Goal: Task Accomplishment & Management: Use online tool/utility

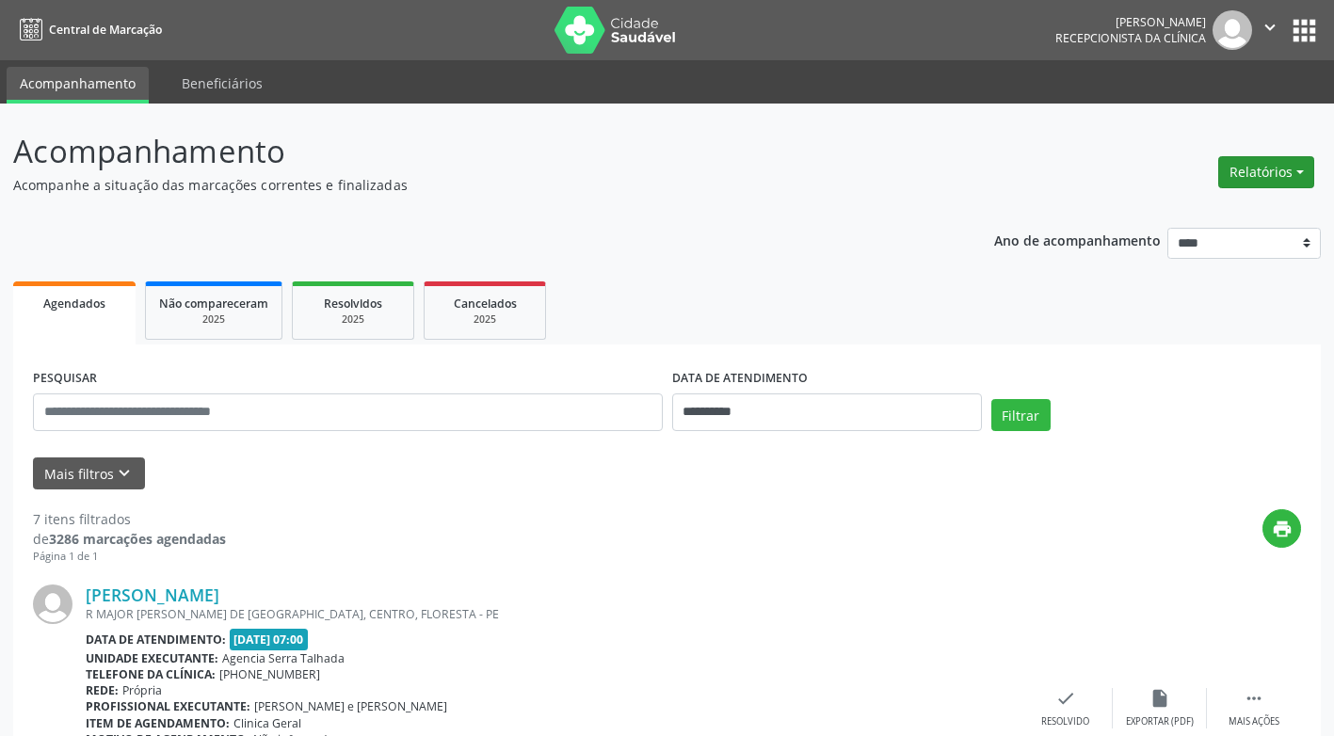
click at [1300, 171] on button "Relatórios" at bounding box center [1266, 172] width 96 height 32
click at [1166, 211] on link "Agendamentos" at bounding box center [1213, 213] width 202 height 26
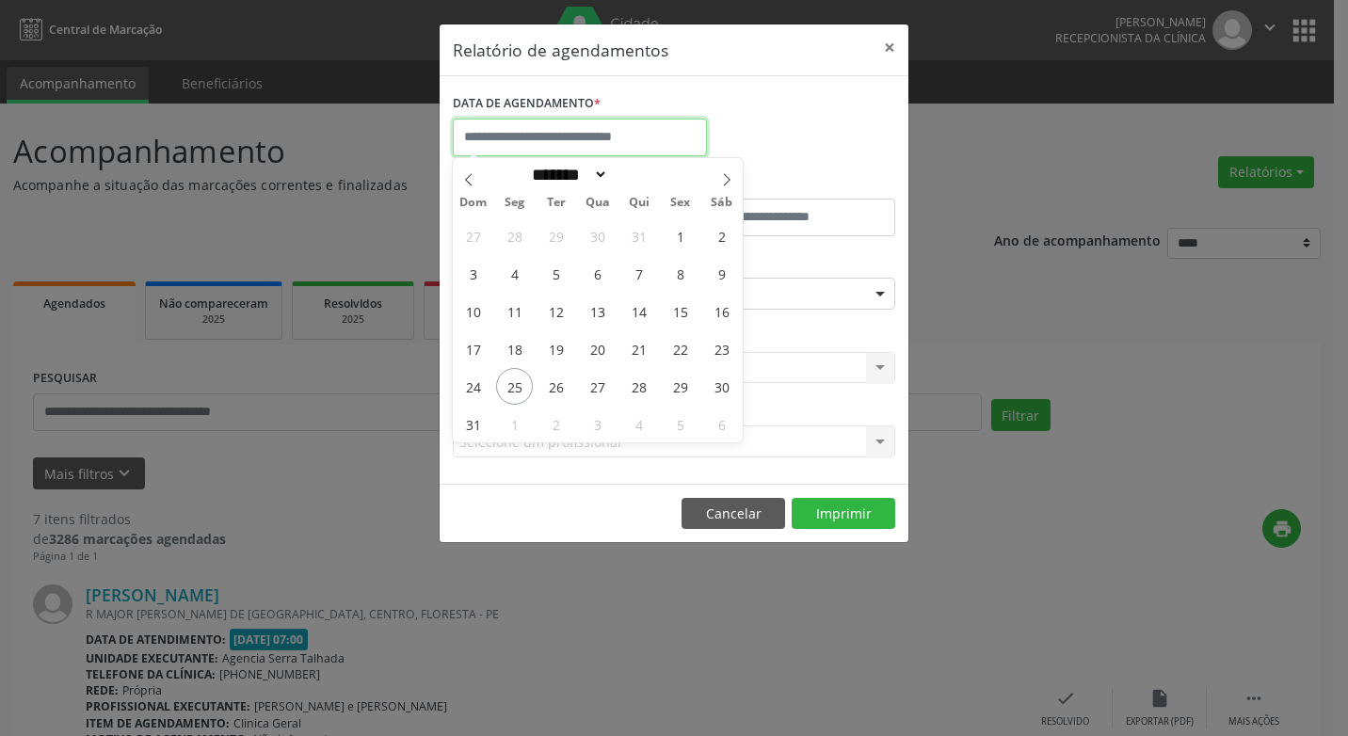
click at [570, 141] on input "text" at bounding box center [580, 138] width 254 height 38
click at [559, 387] on span "26" at bounding box center [555, 386] width 37 height 37
type input "**********"
click at [956, 358] on div "Relatório de agendamentos × DATA DE AGENDAMENTO * De ATÉ ESPECIALIDADE Selecion…" at bounding box center [674, 368] width 1348 height 736
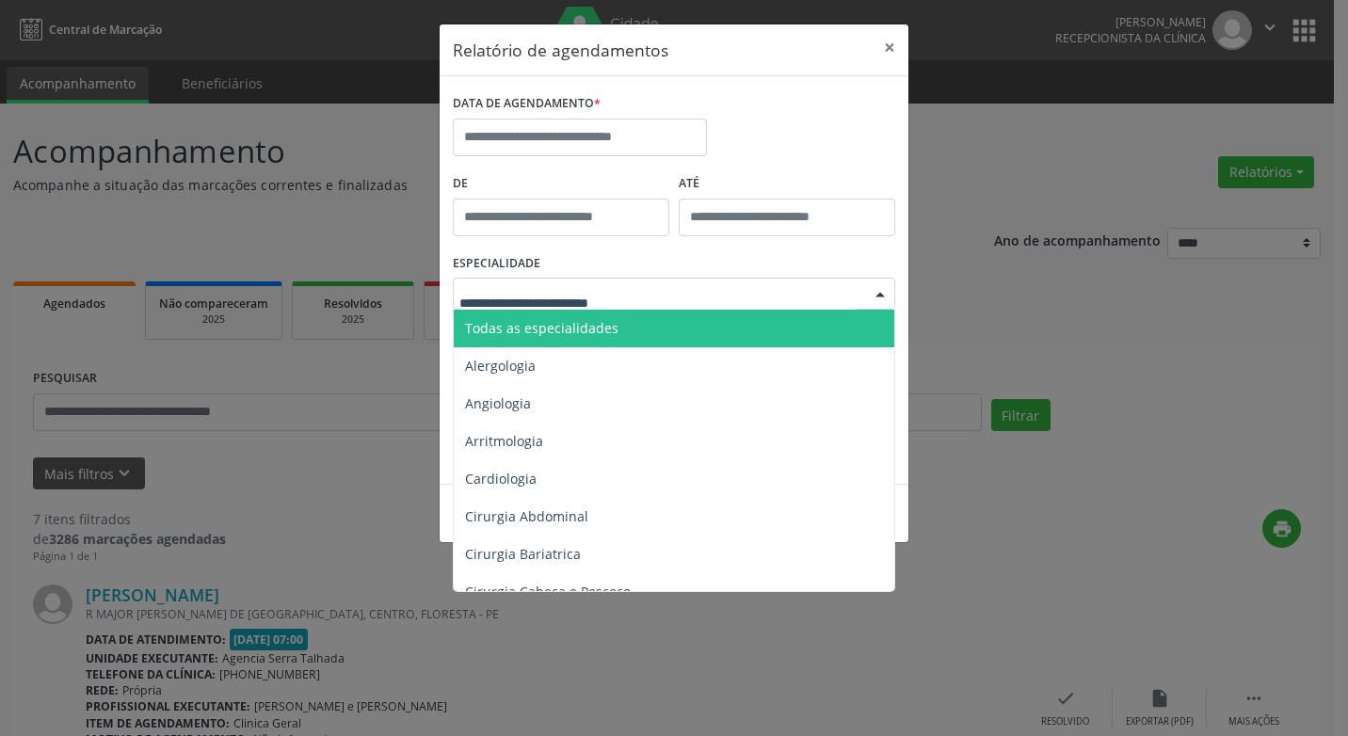
click at [880, 293] on div at bounding box center [880, 295] width 28 height 32
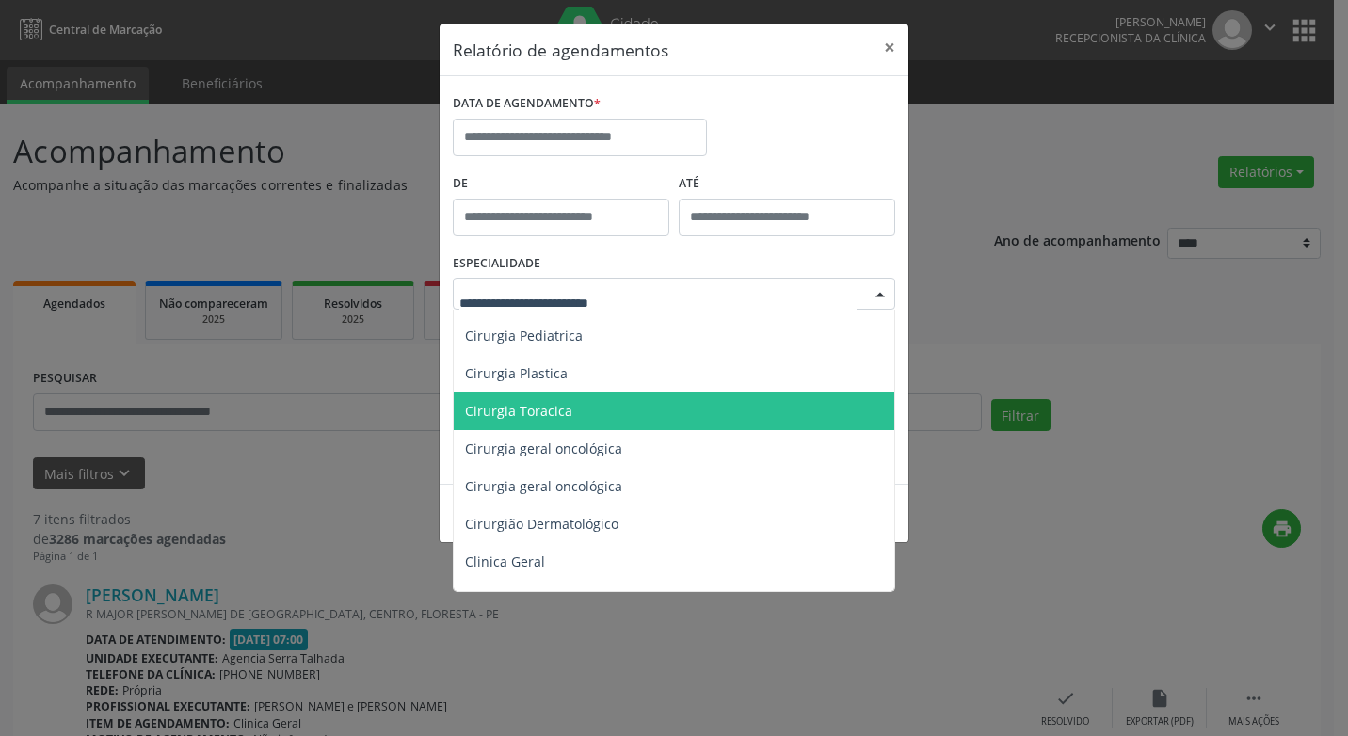
scroll to position [471, 0]
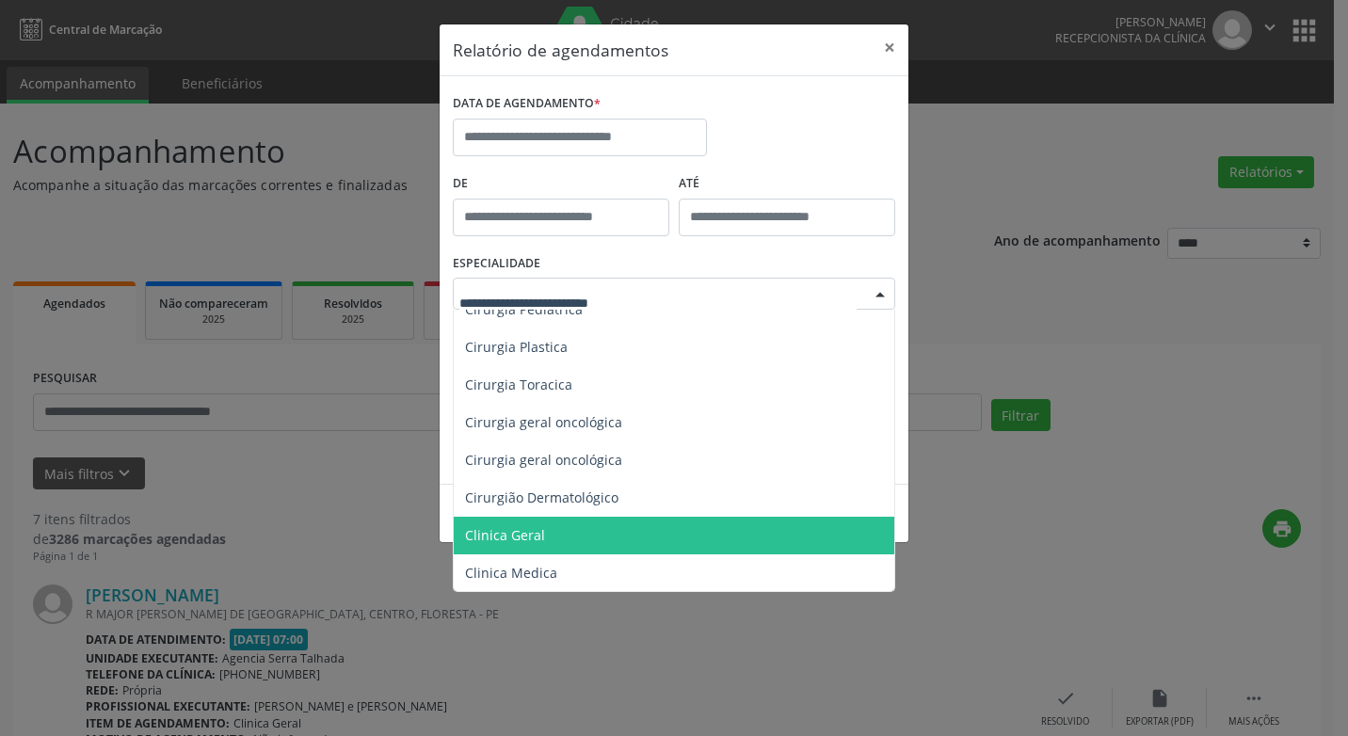
click at [518, 524] on span "Clinica Geral" at bounding box center [675, 536] width 443 height 38
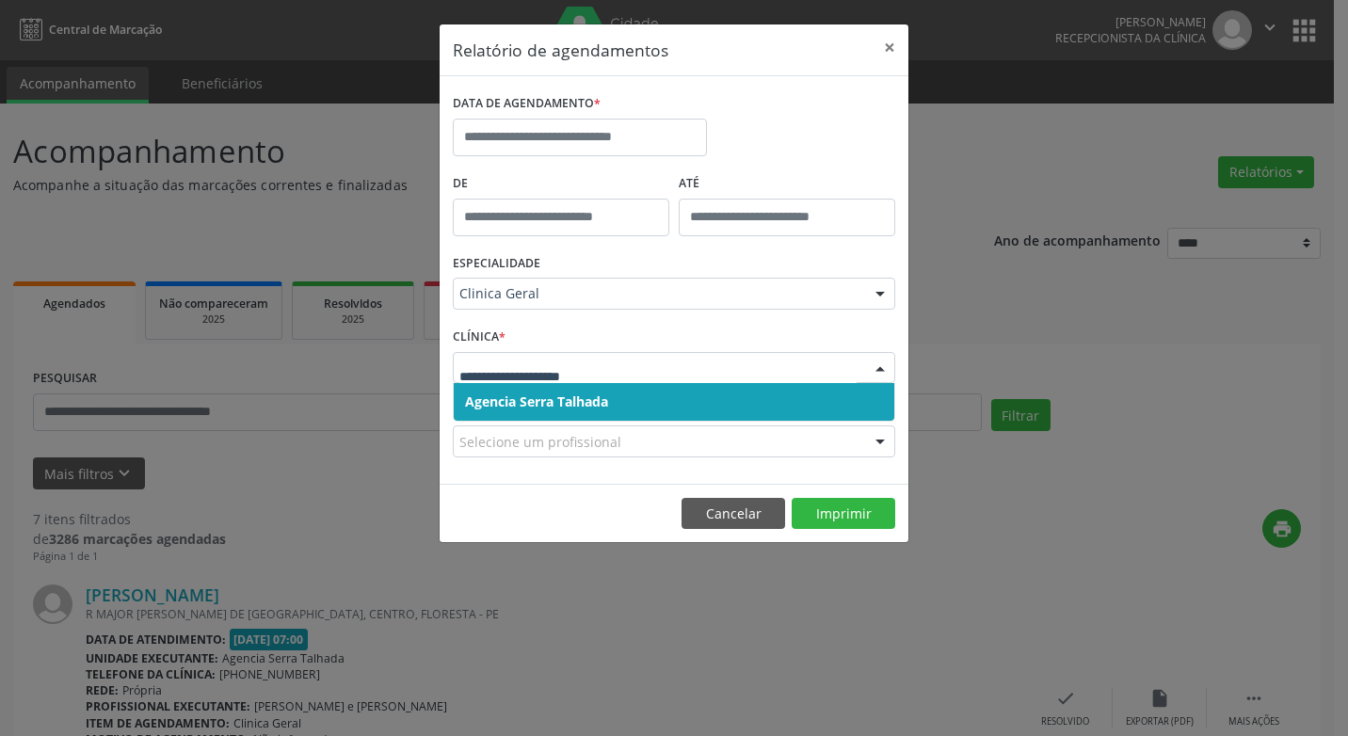
click at [875, 366] on div at bounding box center [880, 369] width 28 height 32
click at [581, 403] on span "Agencia Serra Talhada" at bounding box center [536, 401] width 143 height 18
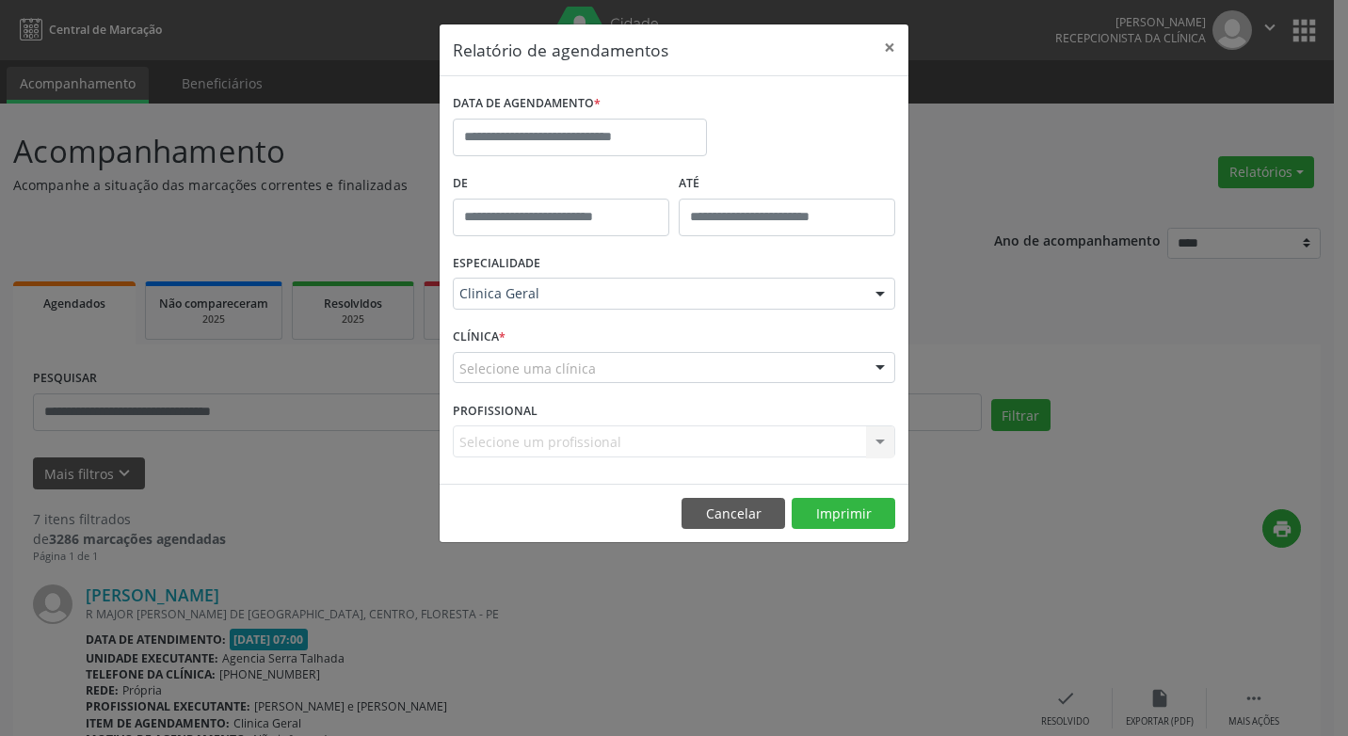
click at [877, 440] on div "Selecione um profissional Nenhum resultado encontrado para: " " Não há nenhuma …" at bounding box center [674, 441] width 442 height 32
click at [877, 438] on div "Selecione um profissional Nenhum resultado encontrado para: " " Não há nenhuma …" at bounding box center [674, 441] width 442 height 32
click at [558, 150] on input "text" at bounding box center [580, 138] width 254 height 38
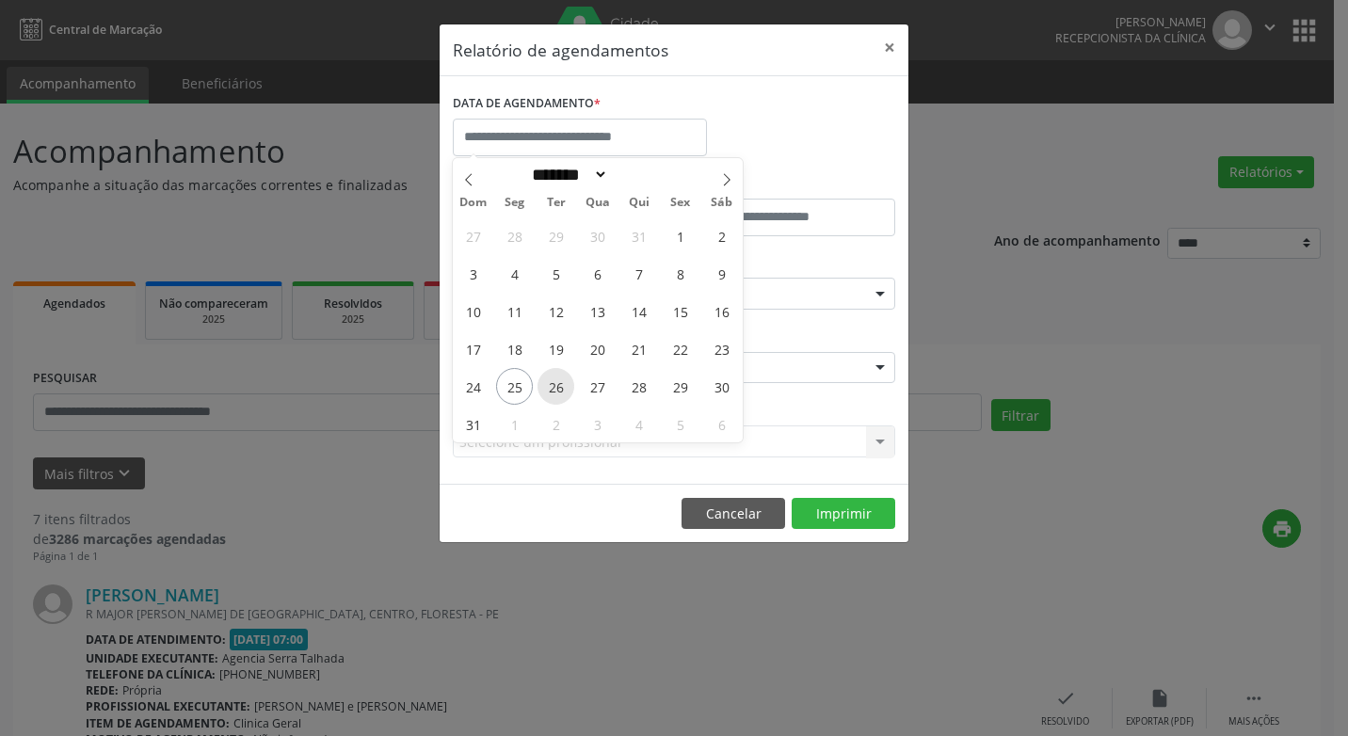
click at [555, 389] on span "26" at bounding box center [555, 386] width 37 height 37
type input "**********"
click at [553, 387] on span "26" at bounding box center [555, 386] width 37 height 37
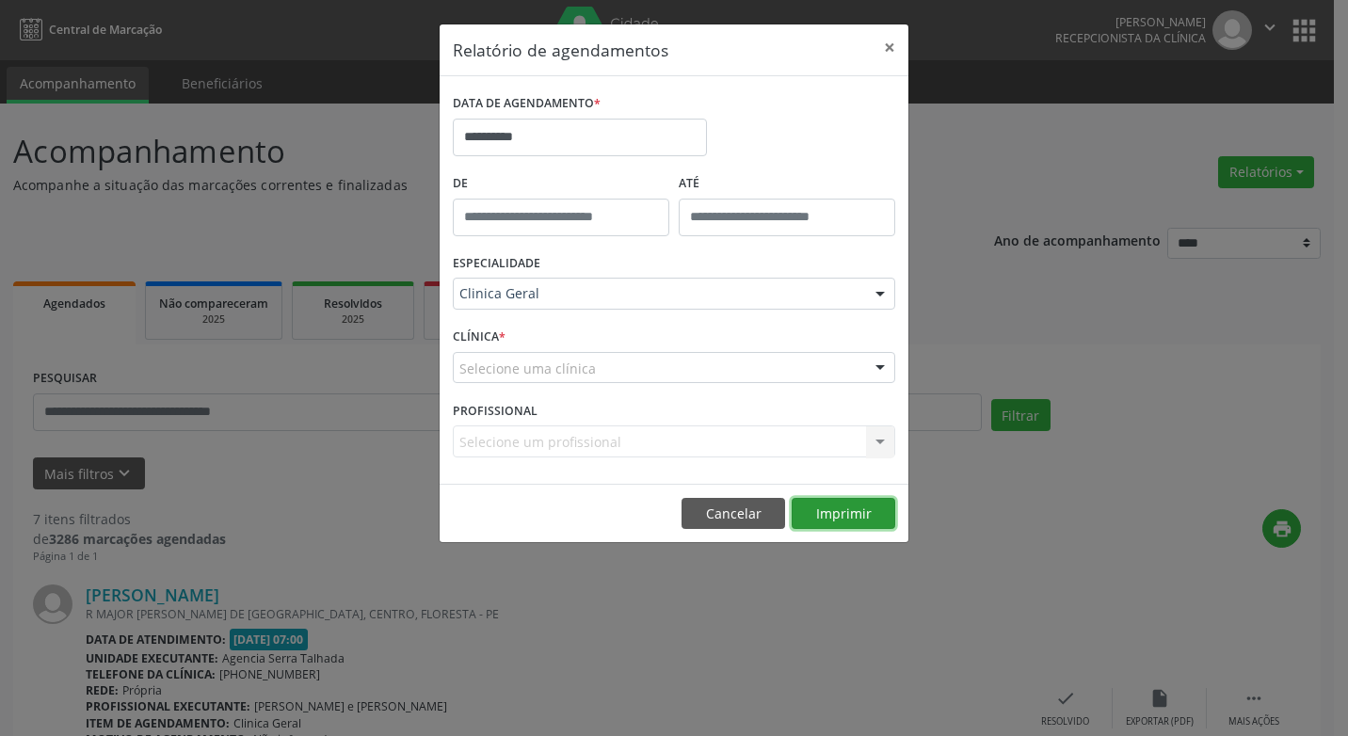
click at [844, 519] on button "Imprimir" at bounding box center [843, 514] width 104 height 32
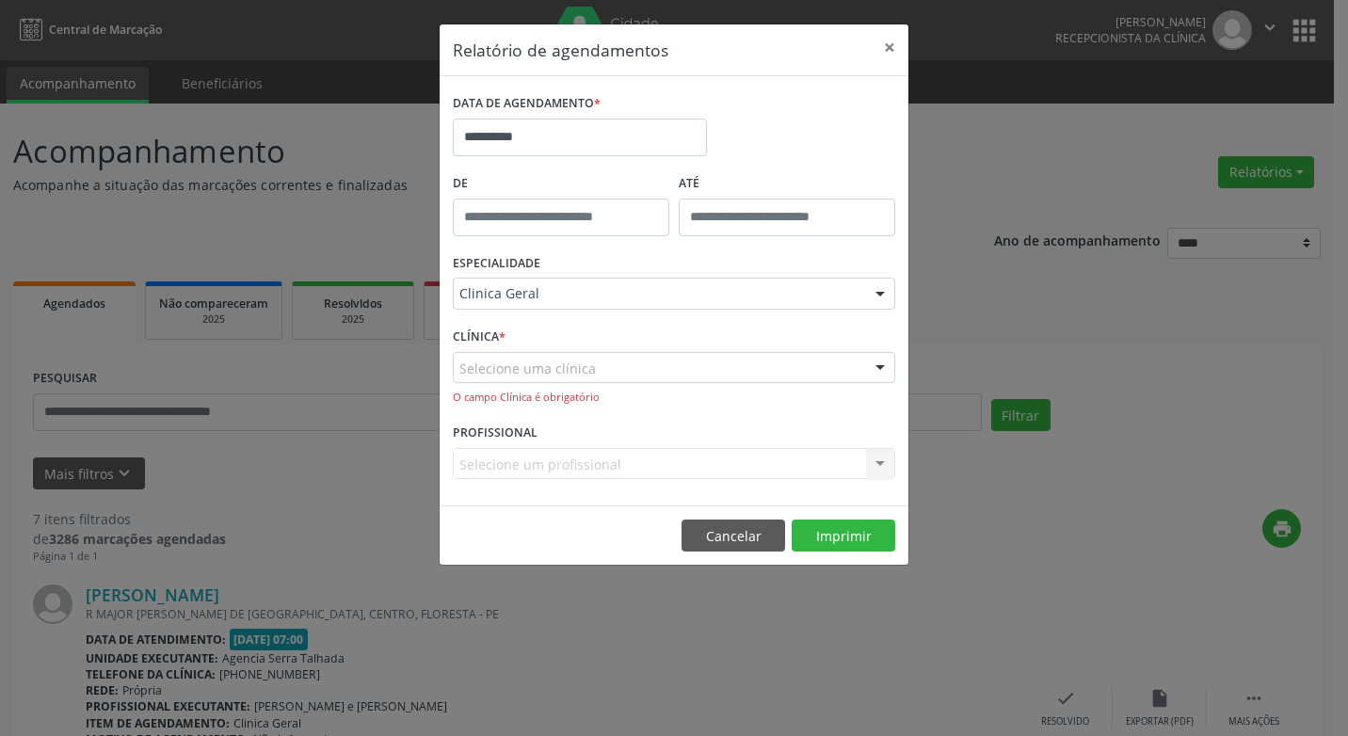
click at [880, 365] on div at bounding box center [880, 369] width 28 height 32
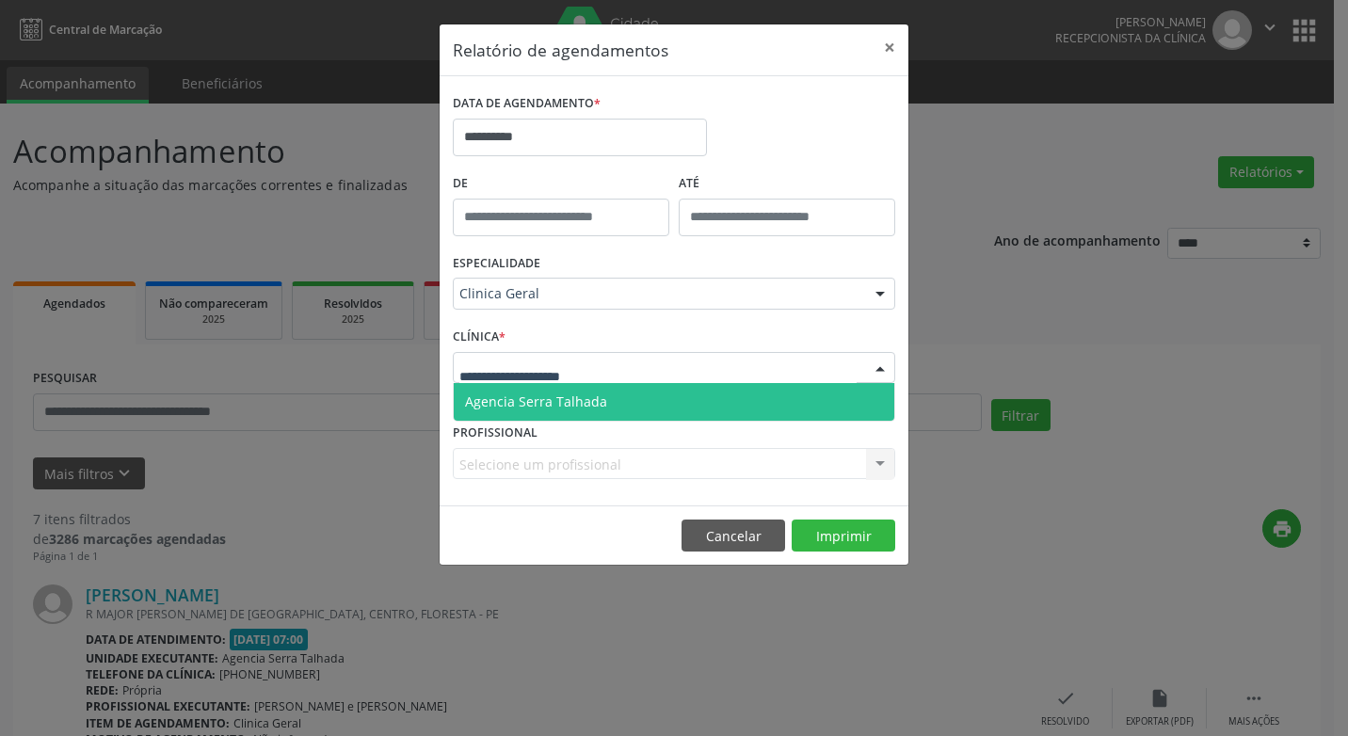
click at [581, 390] on span "Agencia Serra Talhada" at bounding box center [674, 402] width 440 height 38
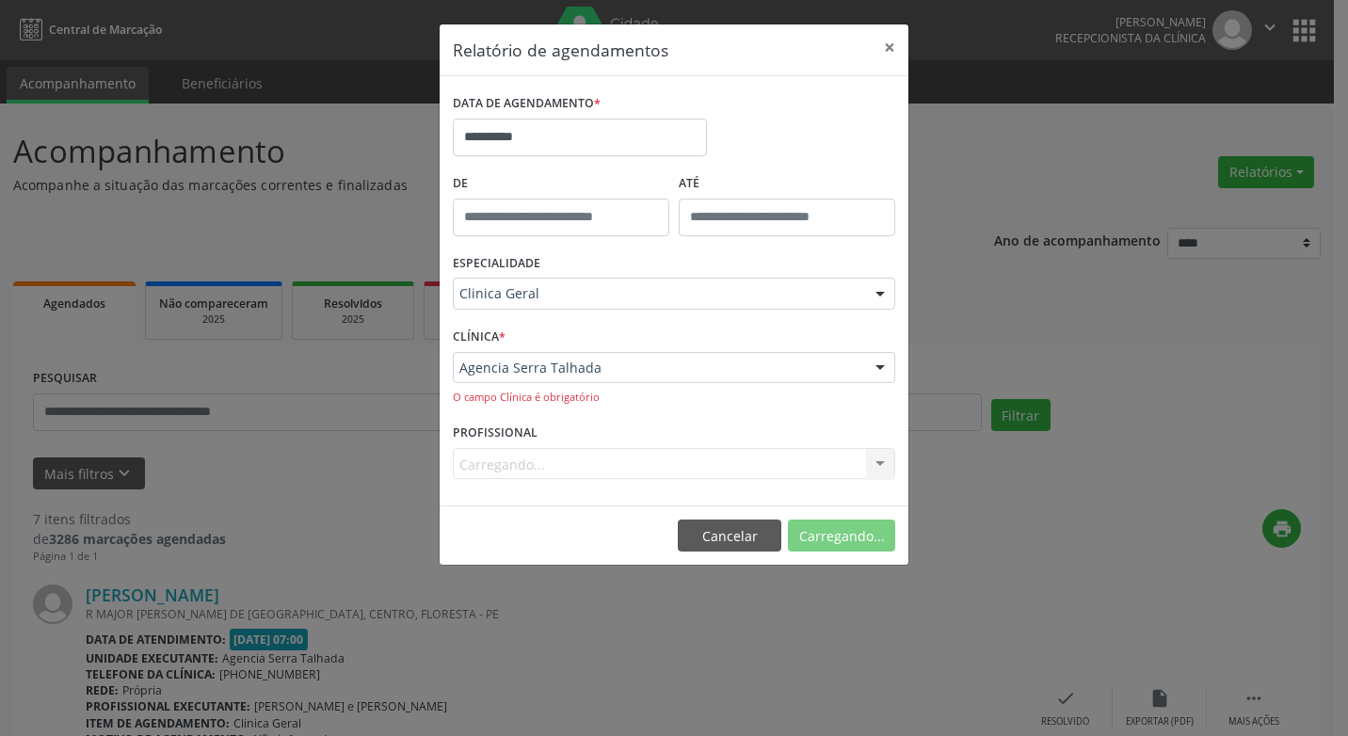
click at [879, 463] on div "Carregando... Nenhum resultado encontrado para: " " Não há nenhuma opção para s…" at bounding box center [674, 464] width 442 height 32
click at [879, 457] on div at bounding box center [880, 465] width 28 height 32
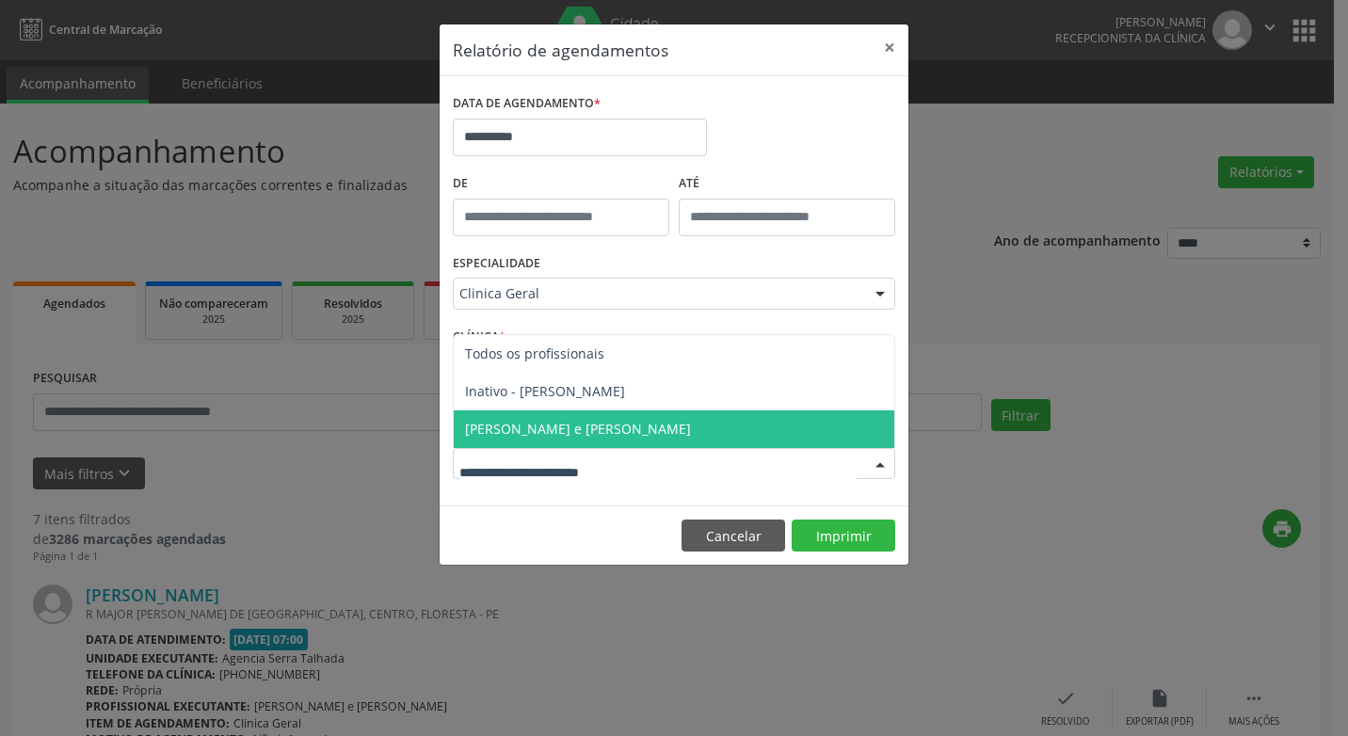
click at [599, 426] on span "[PERSON_NAME] e [PERSON_NAME]" at bounding box center [578, 429] width 226 height 18
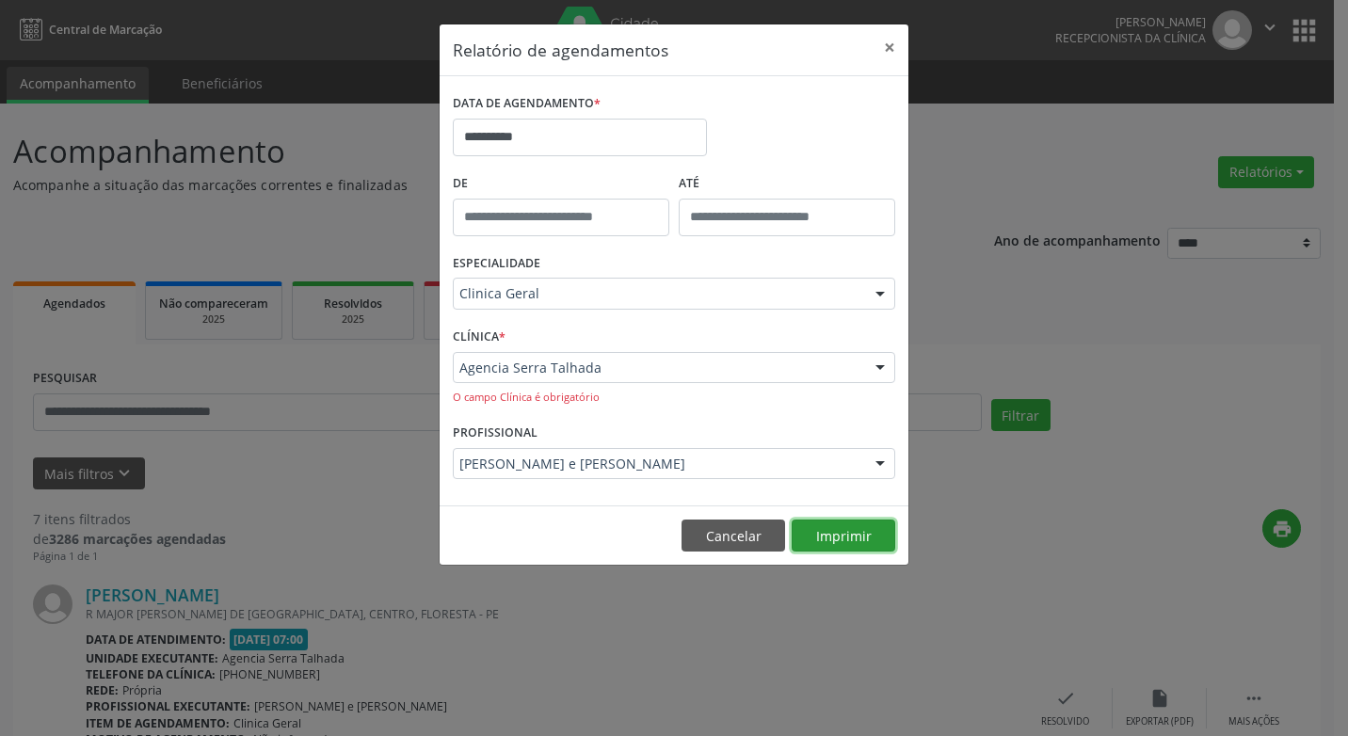
click at [838, 539] on button "Imprimir" at bounding box center [843, 535] width 104 height 32
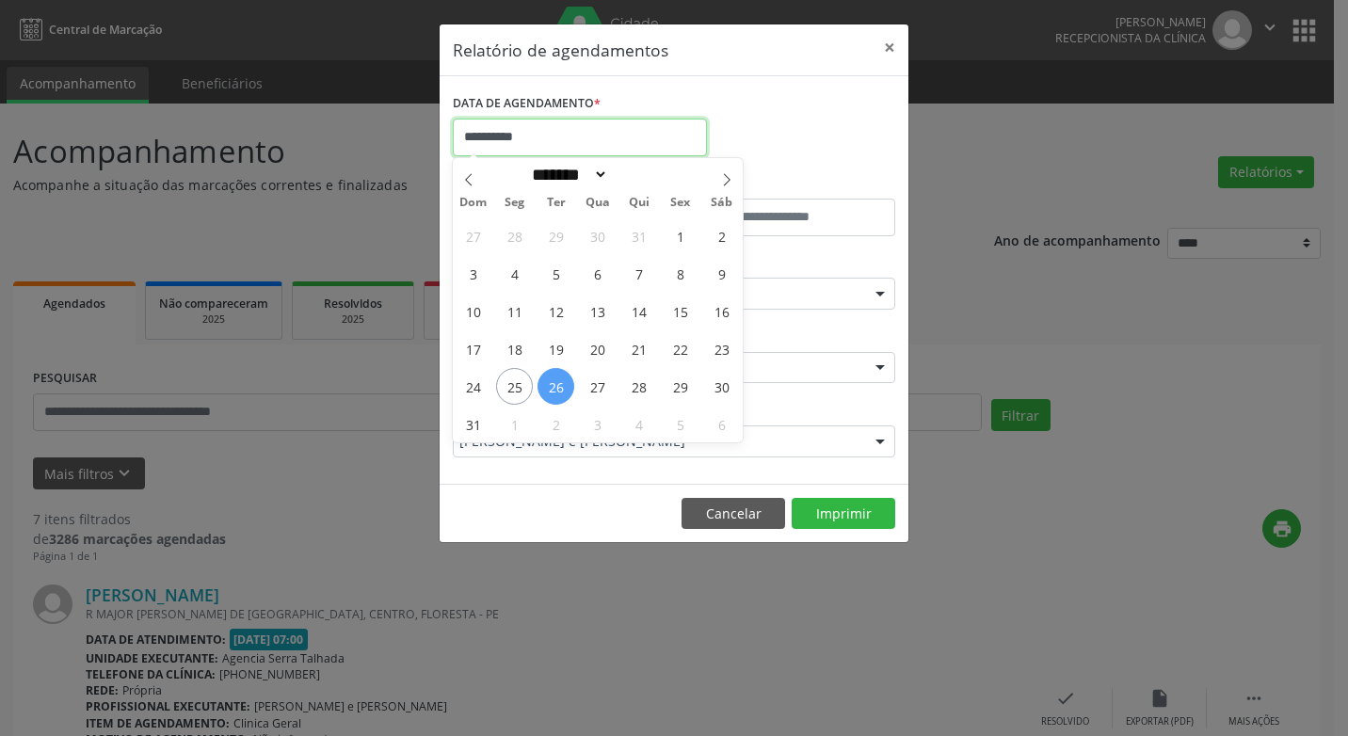
click at [599, 143] on input "**********" at bounding box center [580, 138] width 254 height 38
click at [635, 388] on span "28" at bounding box center [638, 386] width 37 height 37
type input "**********"
click at [635, 388] on span "28" at bounding box center [638, 386] width 37 height 37
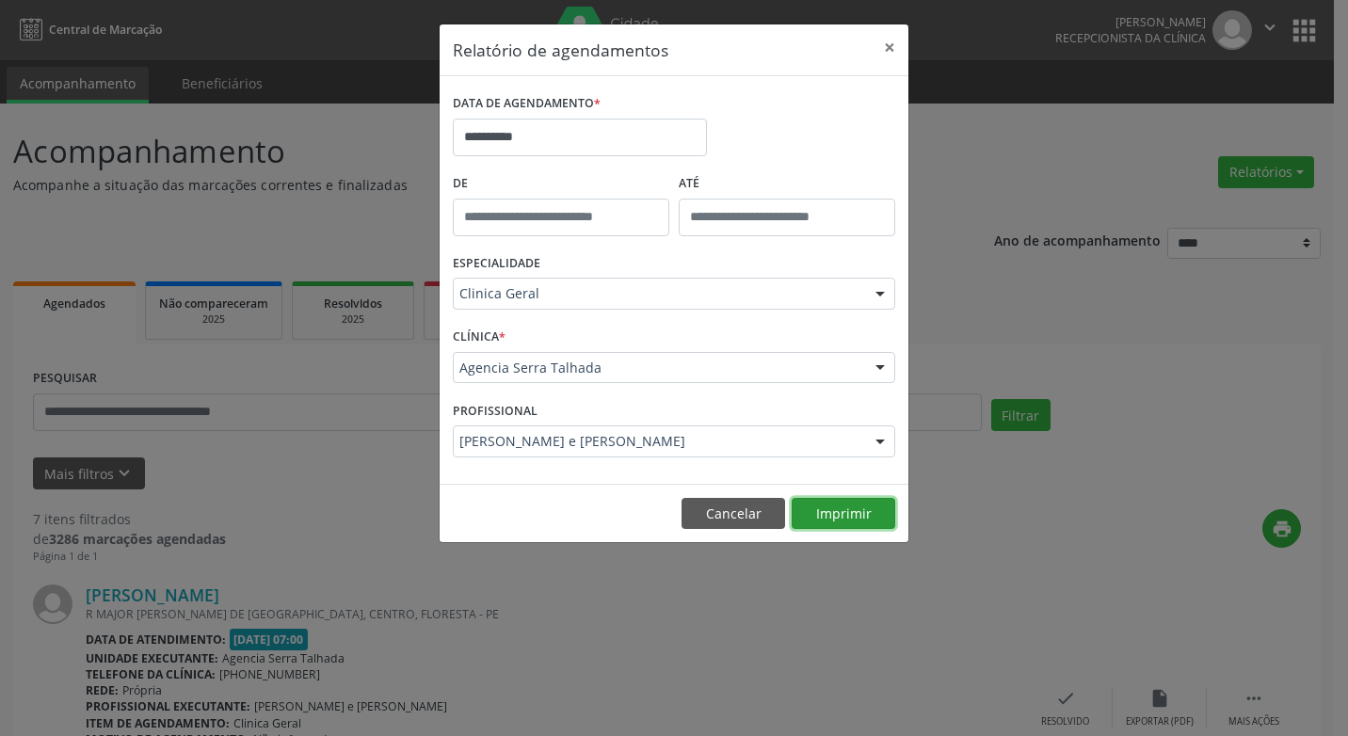
click at [846, 514] on button "Imprimir" at bounding box center [843, 514] width 104 height 32
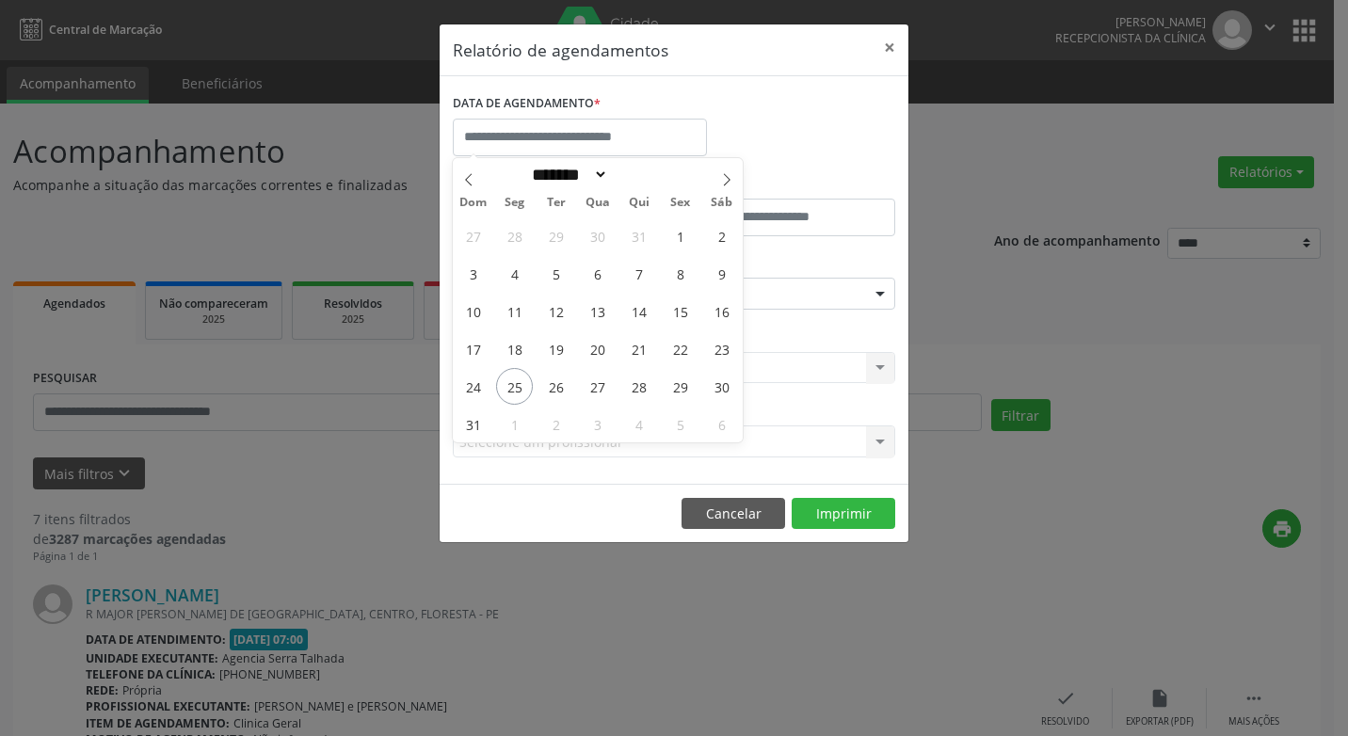
select select "*"
click at [637, 384] on span "28" at bounding box center [638, 386] width 37 height 37
type input "**********"
click at [637, 384] on span "28" at bounding box center [638, 386] width 37 height 37
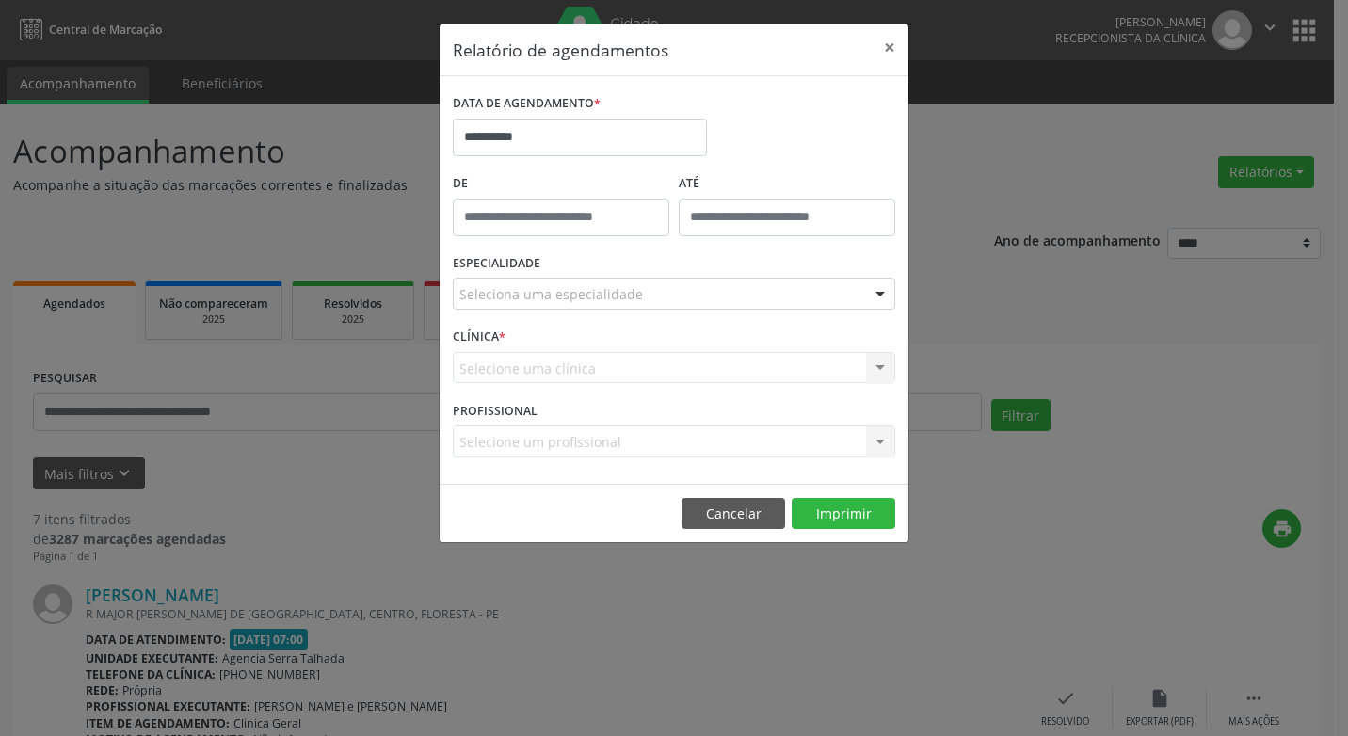
click at [875, 295] on div at bounding box center [880, 295] width 28 height 32
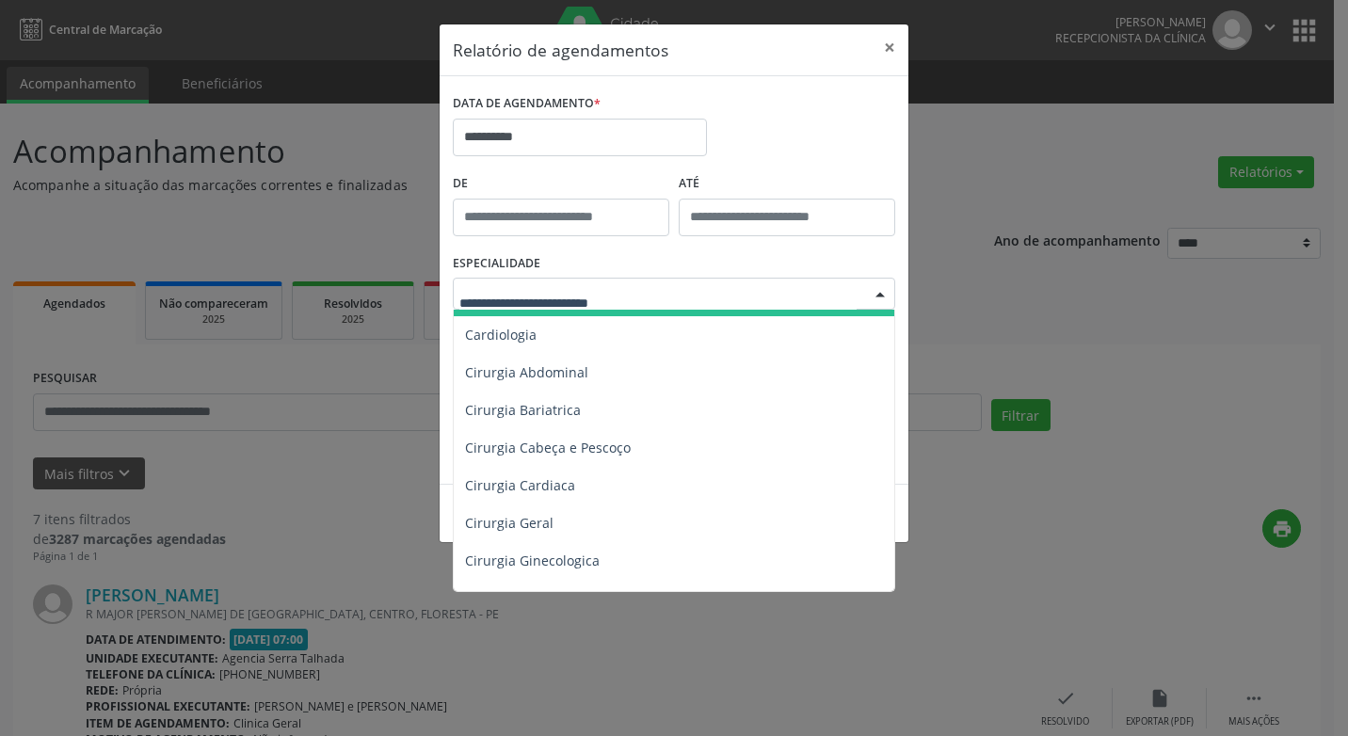
scroll to position [565, 0]
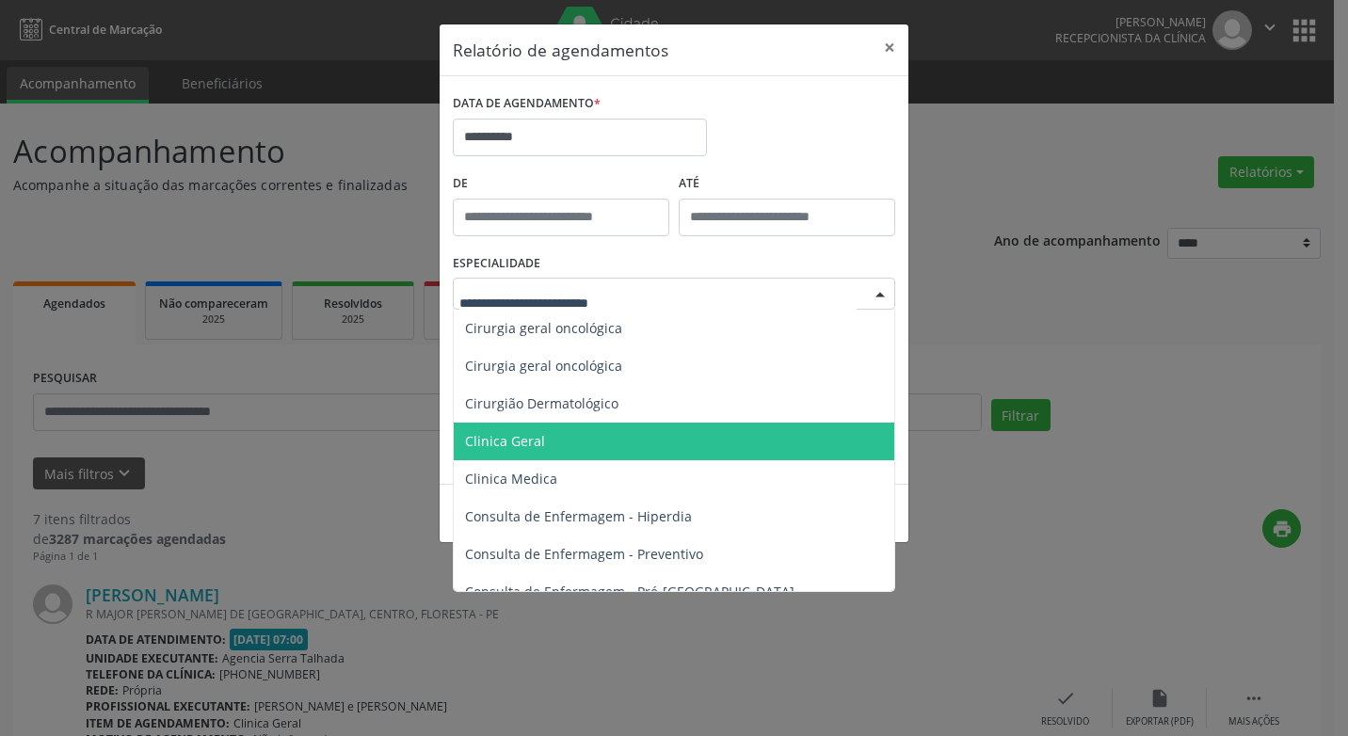
drag, startPoint x: 533, startPoint y: 440, endPoint x: 543, endPoint y: 436, distance: 11.4
click at [534, 440] on span "Clinica Geral" at bounding box center [505, 441] width 80 height 18
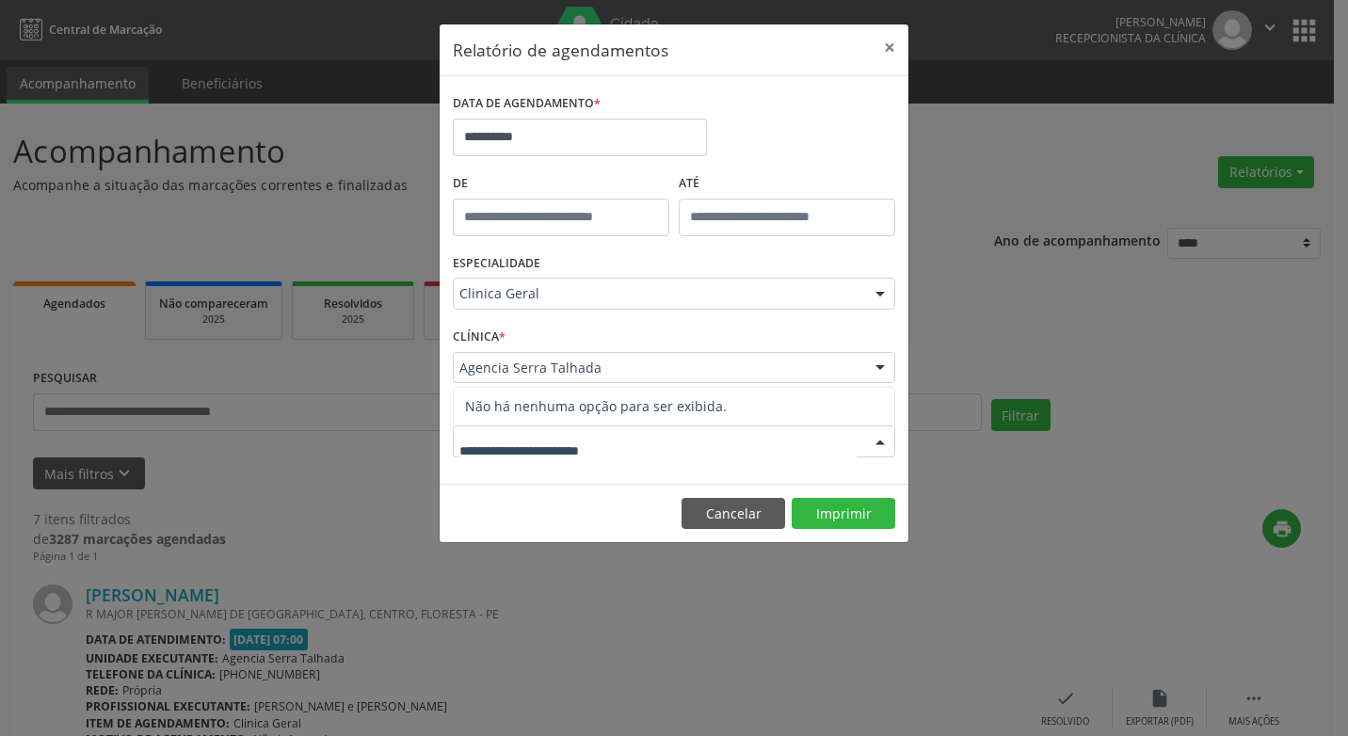
click at [876, 439] on div at bounding box center [880, 442] width 28 height 32
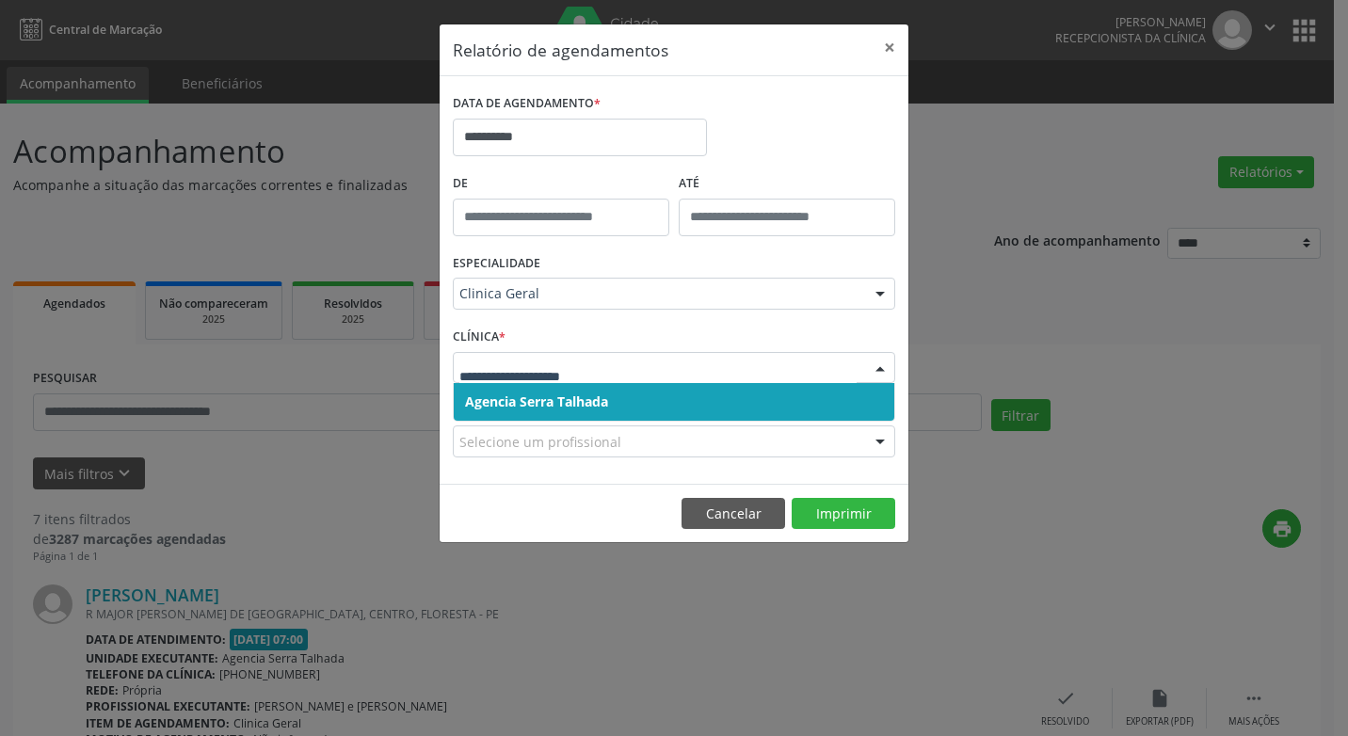
click at [874, 366] on div at bounding box center [880, 369] width 28 height 32
click at [626, 394] on span "Agencia Serra Talhada" at bounding box center [674, 402] width 440 height 38
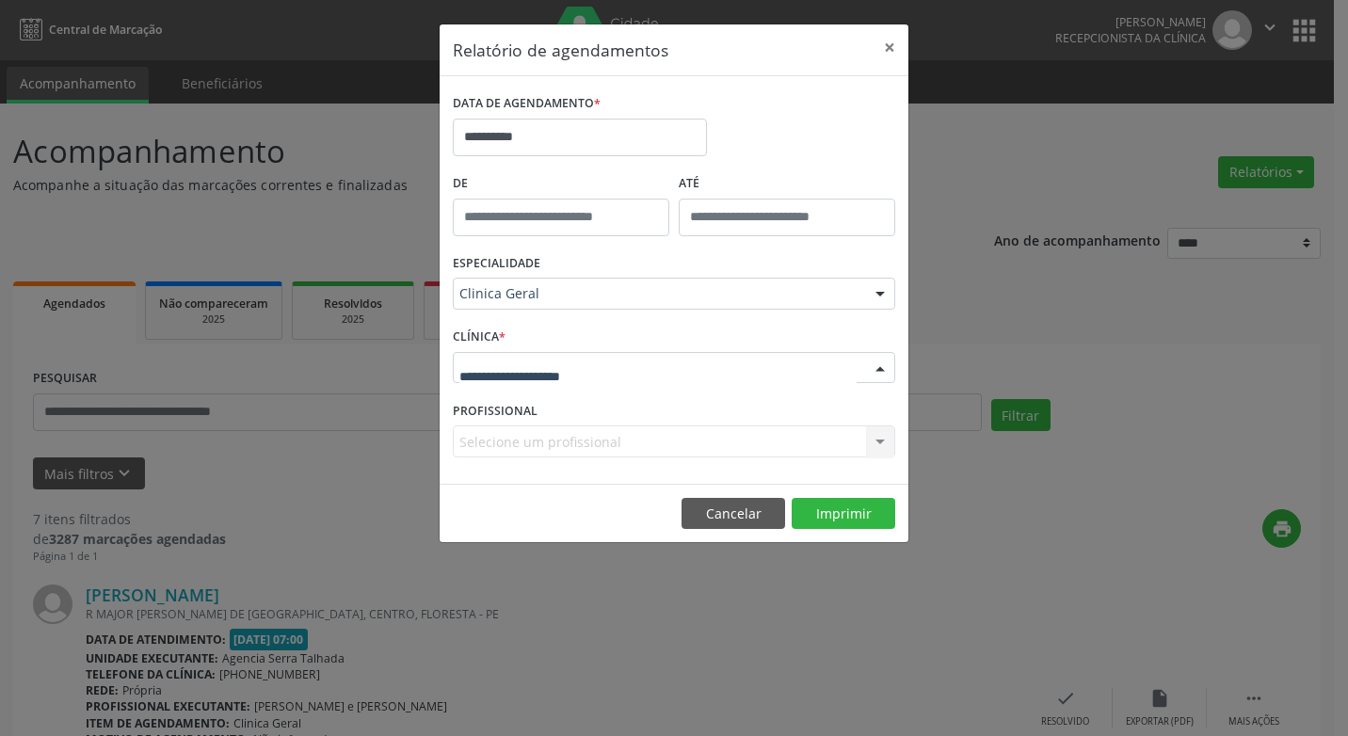
click at [882, 371] on div at bounding box center [880, 369] width 28 height 32
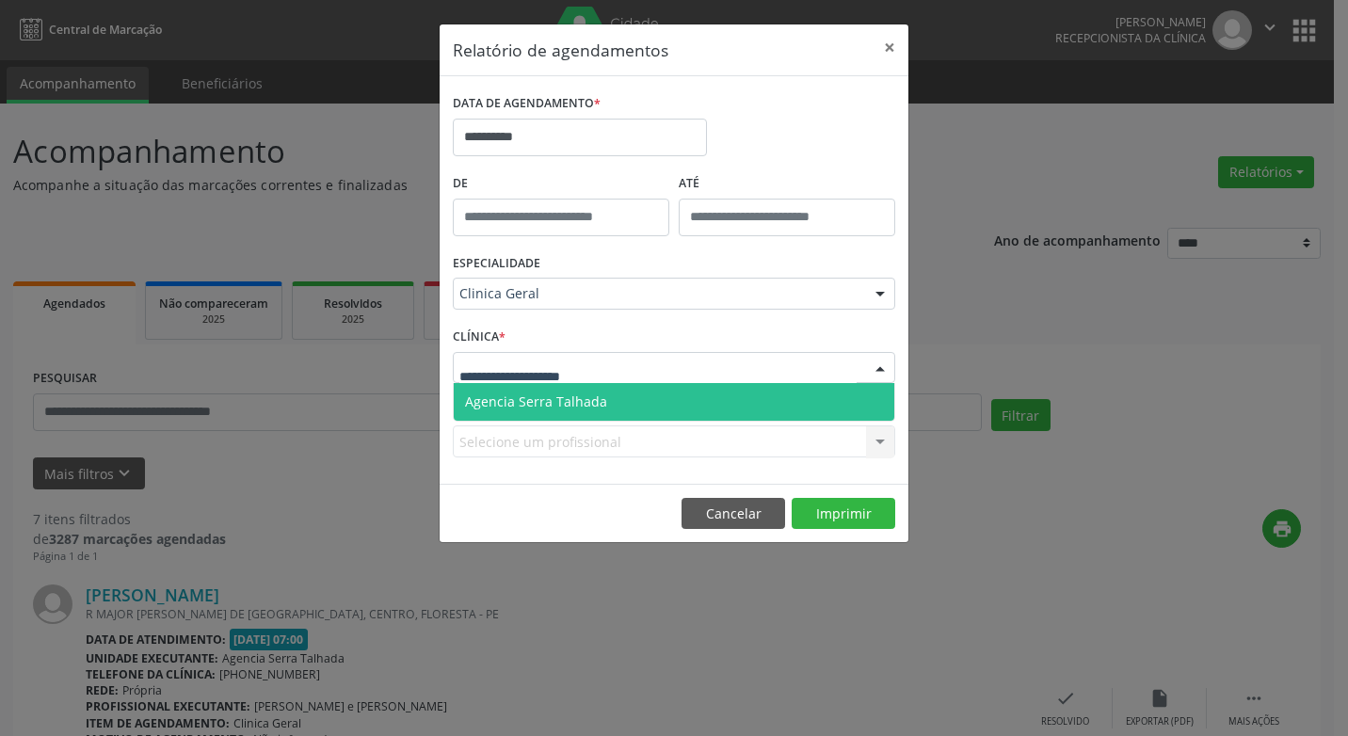
click at [585, 404] on span "Agencia Serra Talhada" at bounding box center [536, 401] width 142 height 18
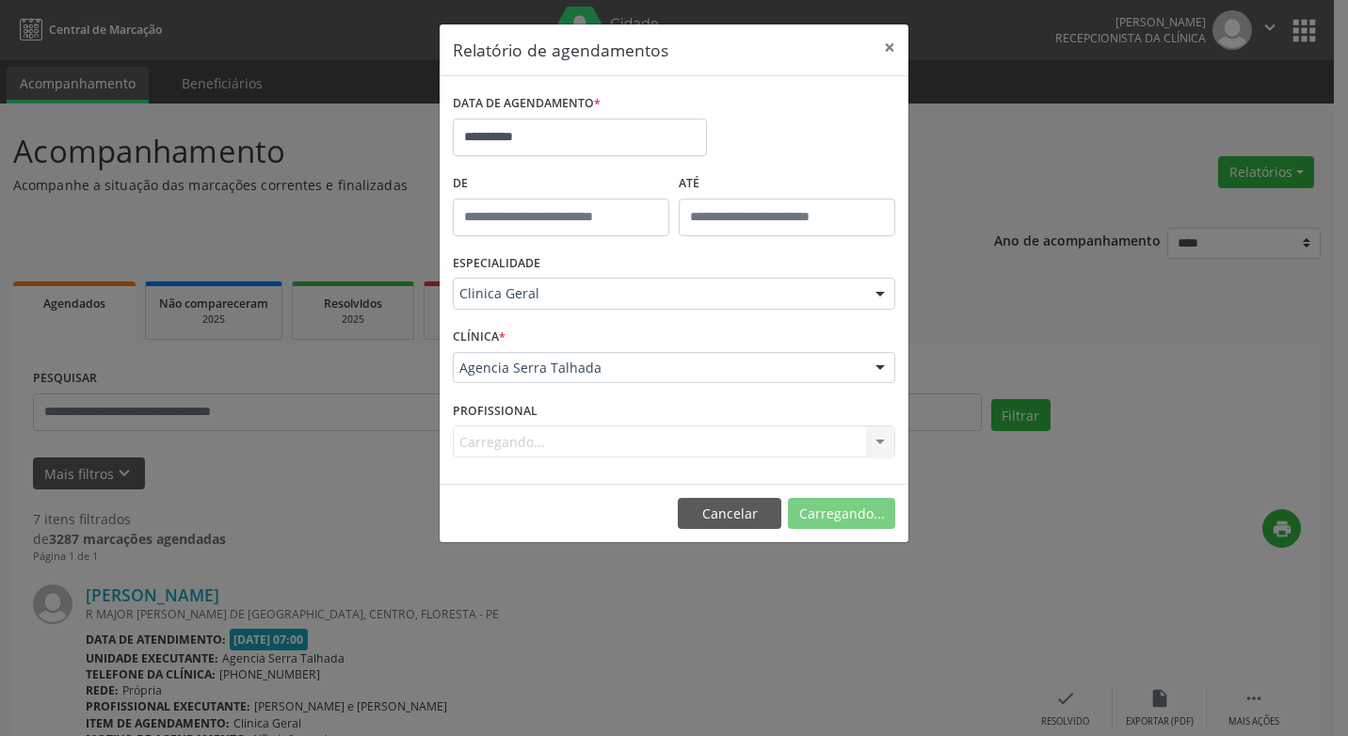
click at [882, 443] on div "Carregando... Nenhum resultado encontrado para: " " Não há nenhuma opção para s…" at bounding box center [674, 441] width 442 height 32
click at [880, 438] on div "Carregando... Nenhum resultado encontrado para: " " Não há nenhuma opção para s…" at bounding box center [674, 441] width 442 height 32
click at [875, 435] on div "Carregando... Nenhum resultado encontrado para: " " Não há nenhuma opção para s…" at bounding box center [674, 441] width 442 height 32
click at [878, 442] on div at bounding box center [880, 442] width 28 height 32
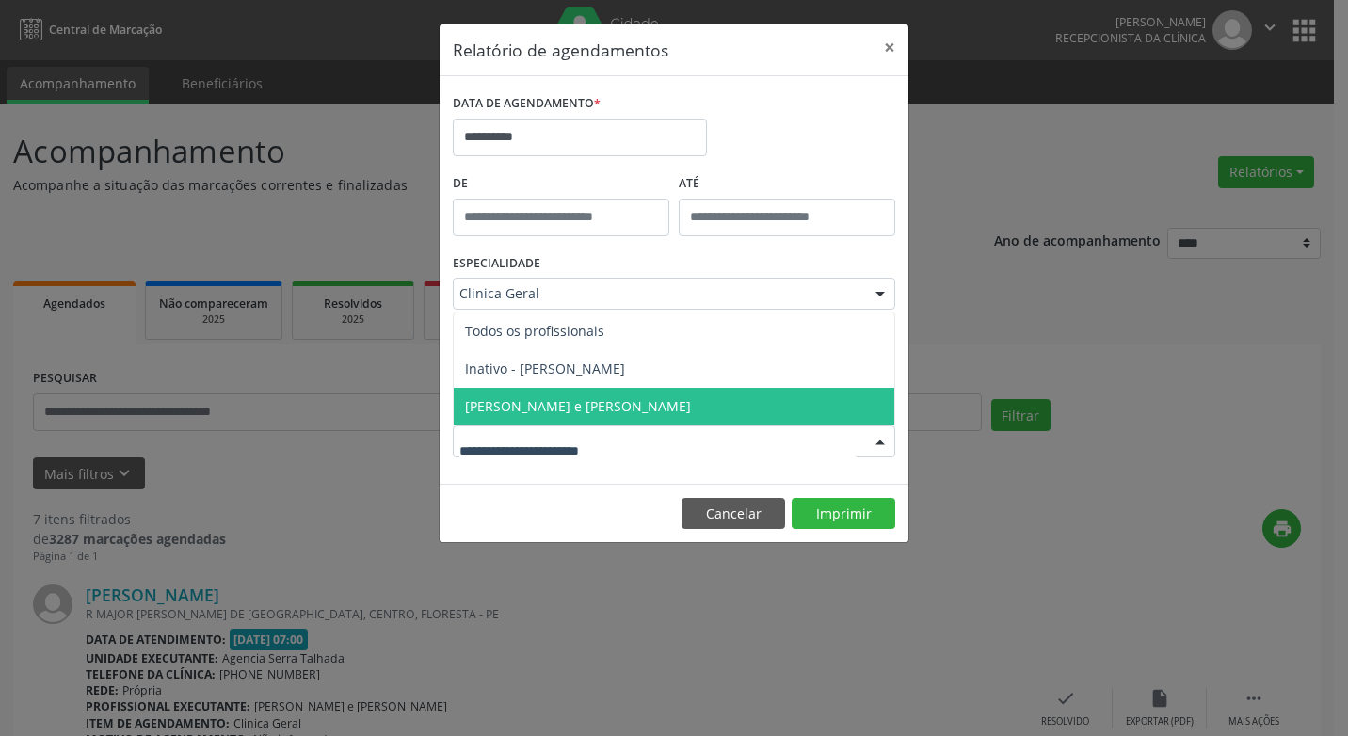
click at [626, 401] on span "[PERSON_NAME] e [PERSON_NAME]" at bounding box center [578, 406] width 226 height 18
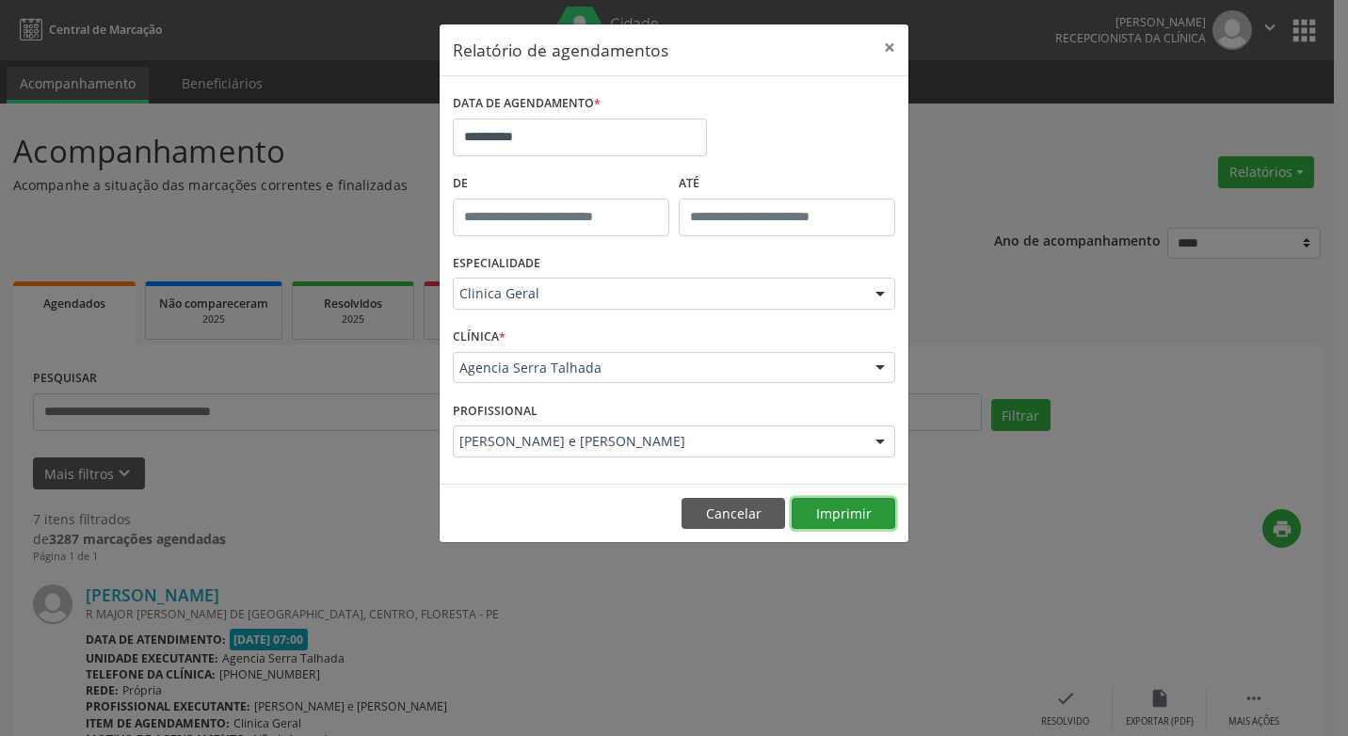
click at [827, 514] on button "Imprimir" at bounding box center [843, 514] width 104 height 32
